Goal: Check status: Check status

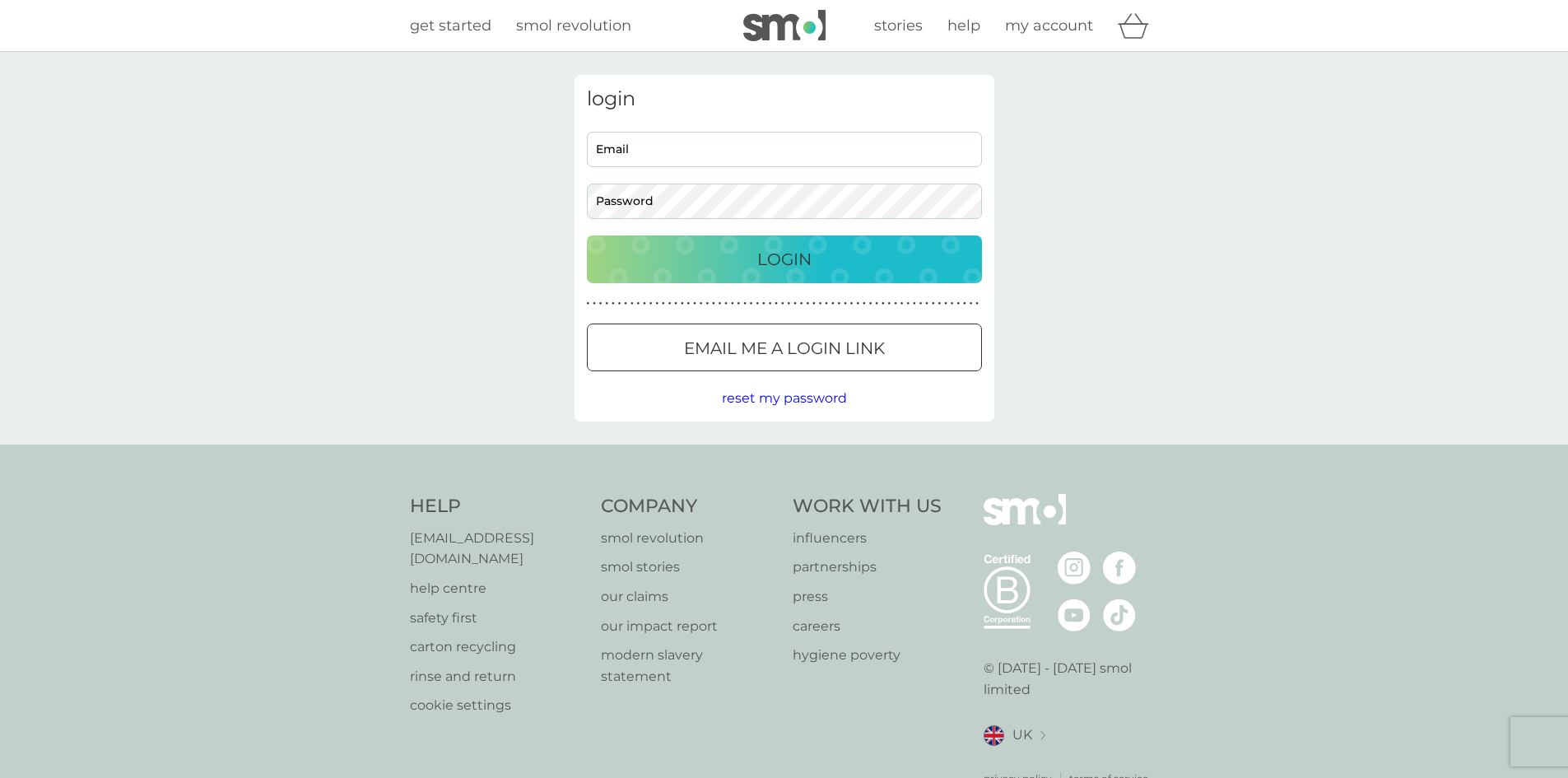
type input "noggin345@gmail.com"
click at [670, 151] on input "noggin345@gmail.com" at bounding box center [784, 150] width 395 height 35
click at [644, 243] on button "Login" at bounding box center [784, 259] width 395 height 48
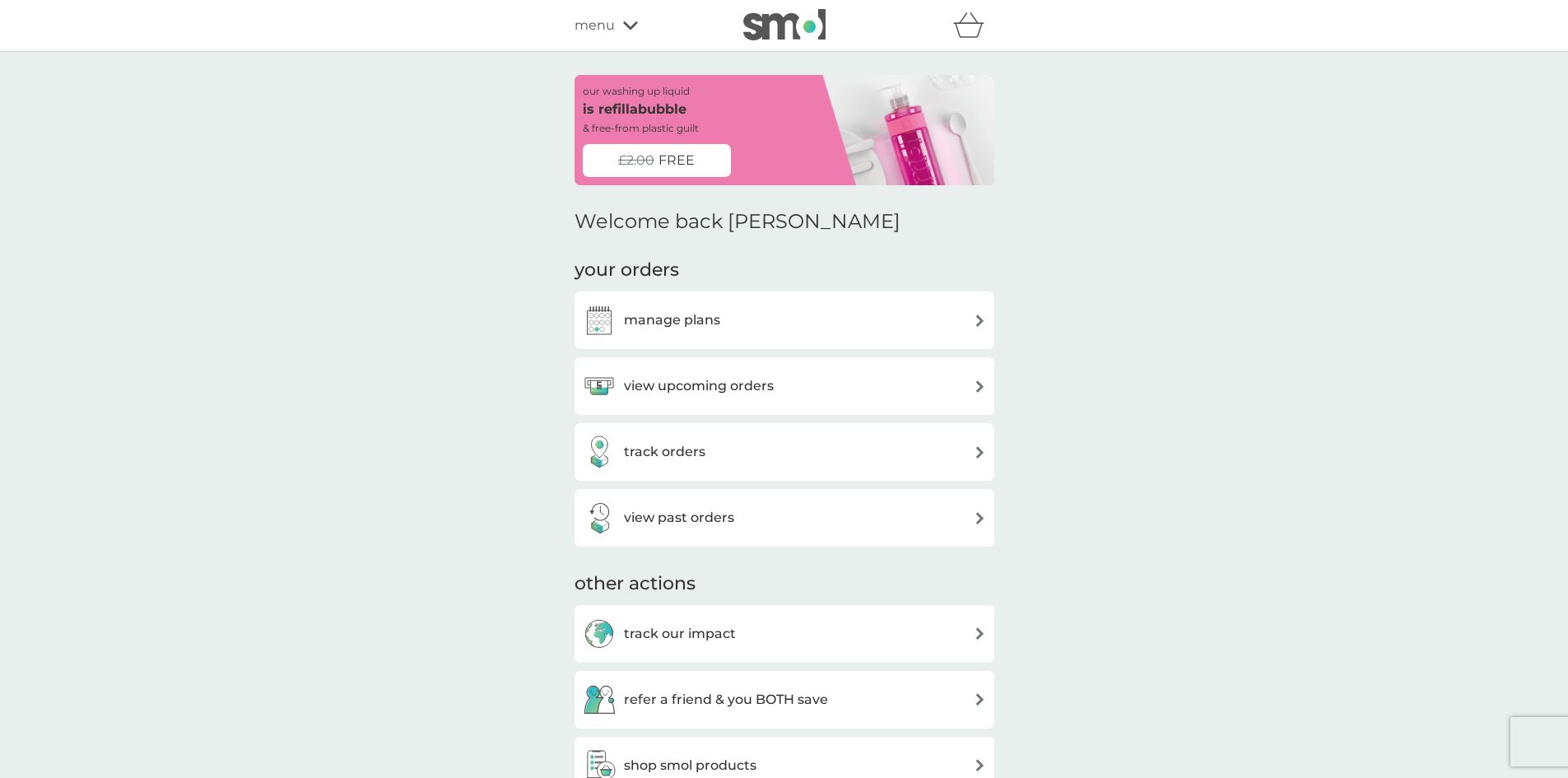
click at [749, 391] on h3 "view upcoming orders" at bounding box center [698, 386] width 149 height 21
click at [671, 464] on div "track orders" at bounding box center [644, 452] width 123 height 33
